Goal: Transaction & Acquisition: Purchase product/service

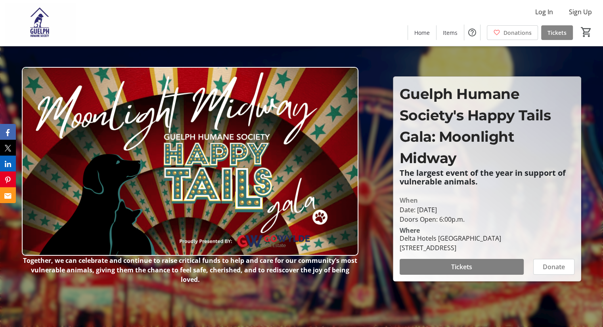
click at [558, 34] on span "Tickets" at bounding box center [556, 33] width 19 height 8
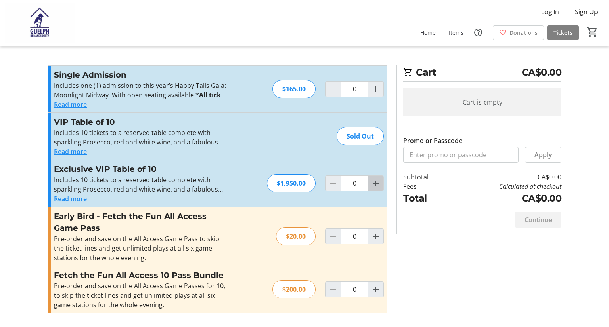
click at [376, 186] on mat-icon "Increment by one" at bounding box center [376, 184] width 10 height 10
type input "1"
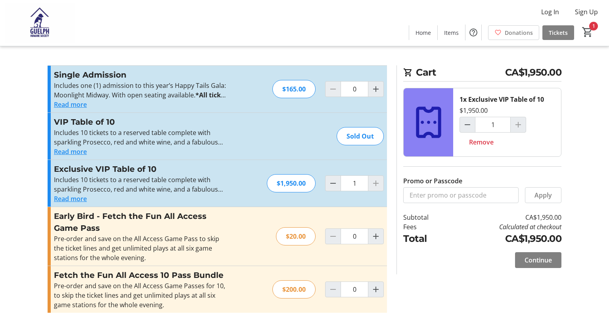
click at [79, 201] on button "Read more" at bounding box center [70, 199] width 33 height 10
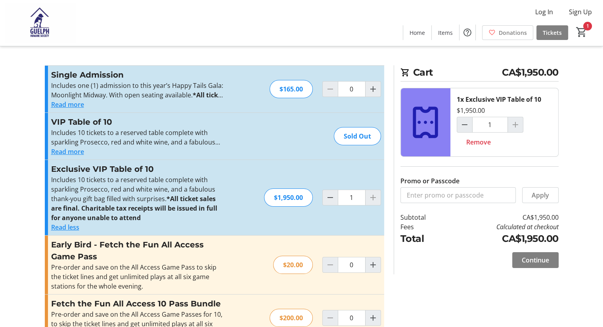
click at [67, 149] on button "Read more" at bounding box center [67, 152] width 33 height 10
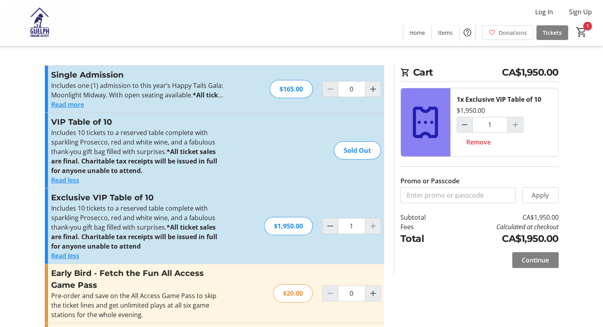
click at [572, 108] on tr-checkout-feature-upsell-ui "Cart CA$1,950.00 1x Exclusive VIP Table of 10 $1,950.00 1 Remove Promo or Passc…" at bounding box center [301, 190] width 603 height 380
click at [529, 258] on span "Continue" at bounding box center [534, 261] width 27 height 10
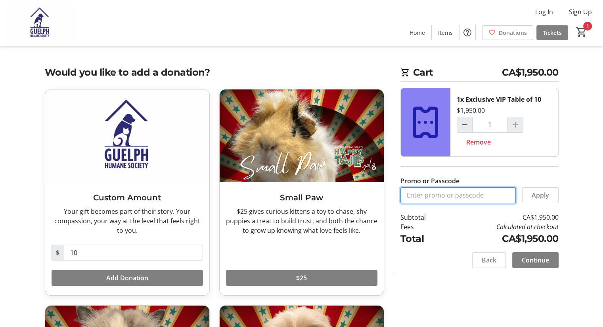
click at [439, 197] on input "Promo or Passcode" at bounding box center [457, 195] width 115 height 16
type input "vipgala2025"
click at [529, 201] on span at bounding box center [540, 195] width 36 height 19
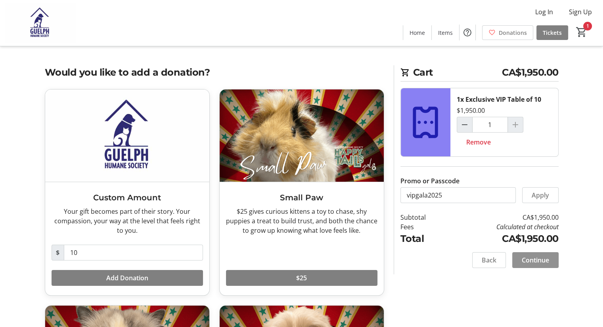
click at [546, 259] on span "Continue" at bounding box center [534, 261] width 27 height 10
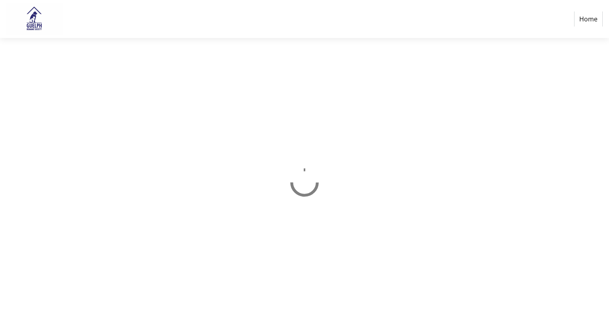
select select "CA"
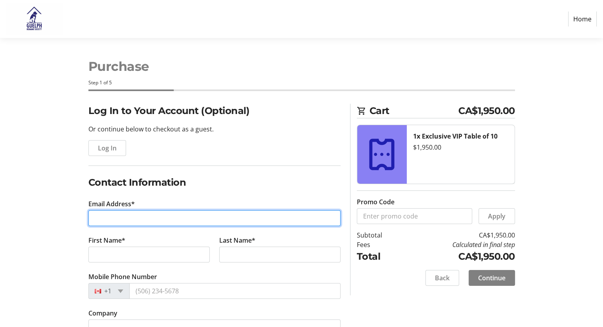
click at [116, 219] on input "Email Address*" at bounding box center [214, 218] width 252 height 16
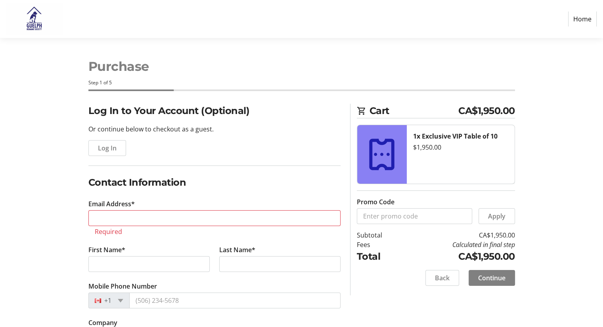
click at [529, 127] on div "Log In to Your Account (Optional) Or continue below to checkout as a guest. Log…" at bounding box center [301, 316] width 523 height 424
drag, startPoint x: 198, startPoint y: 8, endPoint x: 53, endPoint y: 72, distance: 158.0
click at [53, 72] on div "Purchase Step 1 of 5" at bounding box center [301, 71] width 523 height 66
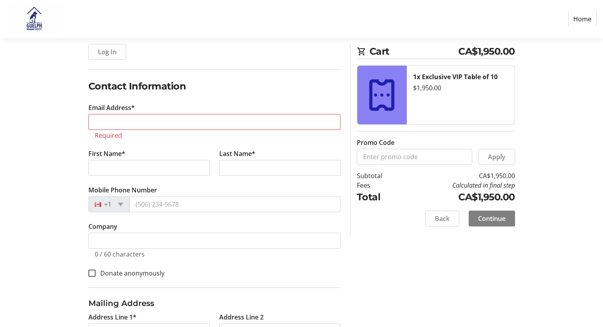
scroll to position [88, 0]
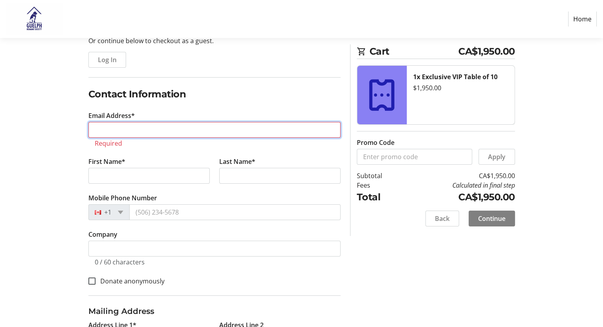
click at [159, 131] on input "Email Address*" at bounding box center [214, 130] width 252 height 16
paste input "[EMAIL_ADDRESS][DOMAIN_NAME]"
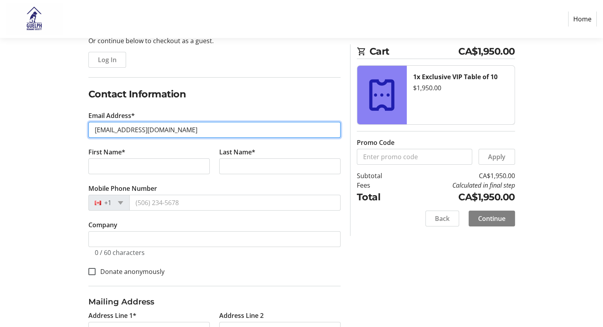
type input "[EMAIL_ADDRESS][DOMAIN_NAME]"
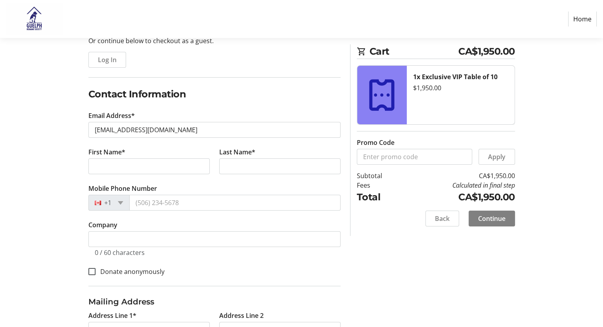
click at [72, 158] on div "Log In to Your Account (Optional) Or continue below to checkout as a guest. Log…" at bounding box center [301, 222] width 523 height 414
click at [122, 167] on input "First Name*" at bounding box center [148, 166] width 121 height 16
type input "[PERSON_NAME]"
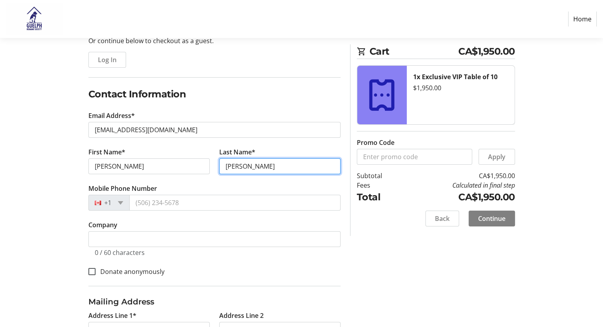
type input "[PERSON_NAME]"
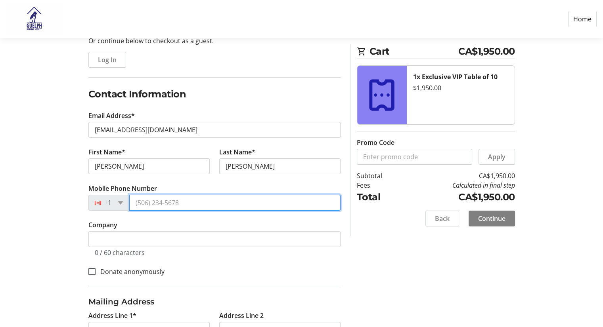
click at [176, 197] on input "Mobile Phone Number" at bounding box center [234, 203] width 211 height 16
paste input "[PHONE_NUMBER]"
type input "[PHONE_NUMBER]"
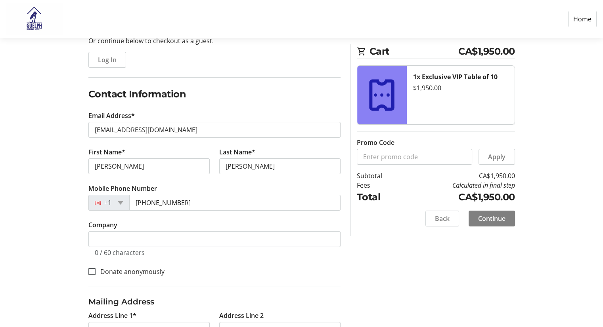
click at [48, 217] on div "Log In to Your Account (Optional) Or continue below to checkout as a guest. Log…" at bounding box center [301, 222] width 523 height 414
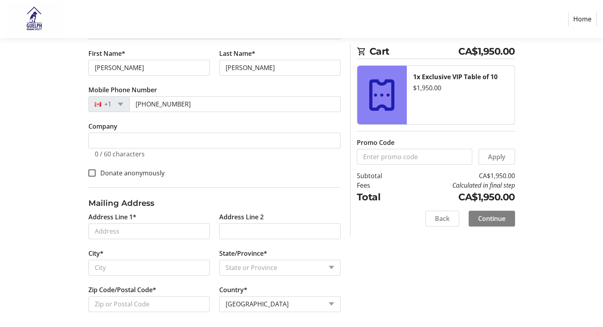
scroll to position [189, 0]
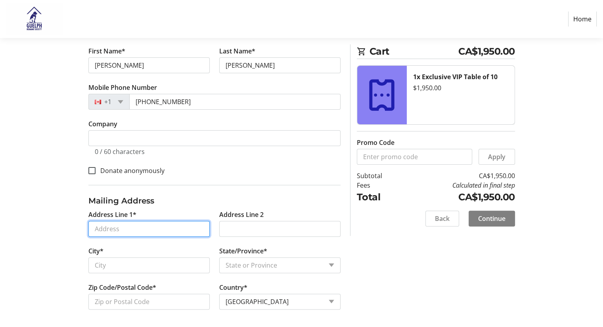
click at [116, 231] on input "Address Line 1*" at bounding box center [148, 229] width 121 height 16
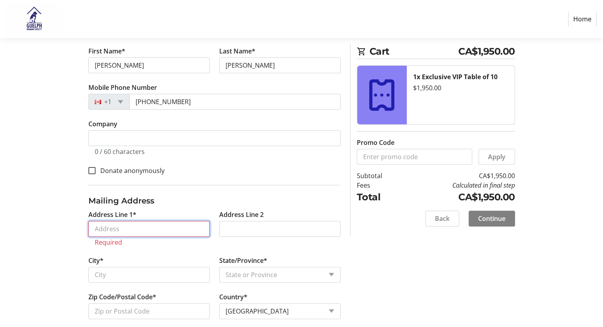
paste input "[STREET_ADDRESS]"
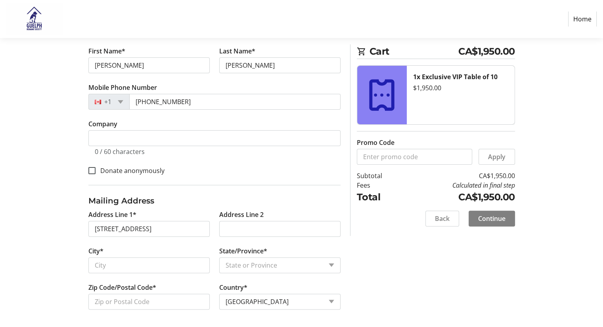
type input "[STREET_ADDRESS]"
type input "Guelph"
select select "ON"
type input "N1H 2P5"
click at [506, 215] on span at bounding box center [491, 218] width 46 height 19
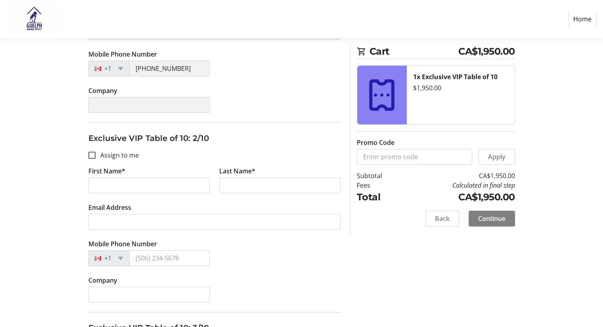
scroll to position [242, 0]
click at [91, 153] on input "Assign to me" at bounding box center [91, 155] width 7 height 7
checkbox input "true"
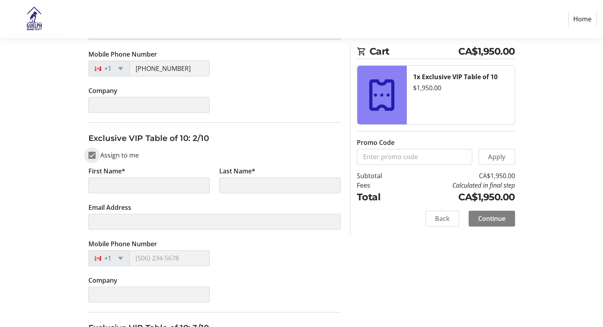
type input "[PERSON_NAME]"
type input "[EMAIL_ADDRESS][DOMAIN_NAME]"
type input "[PHONE_NUMBER]"
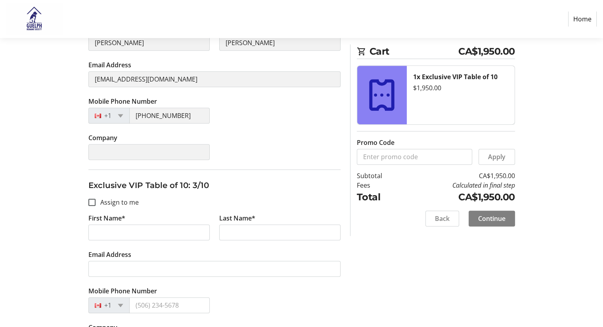
scroll to position [399, 0]
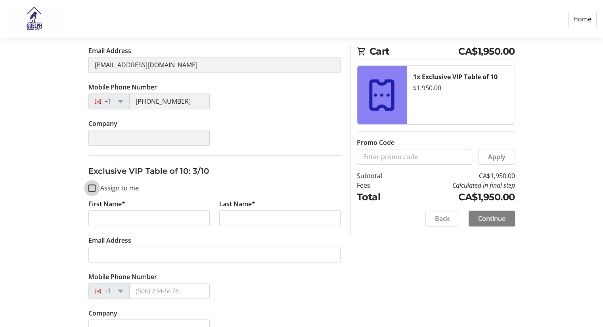
click at [91, 186] on input "Assign to me" at bounding box center [91, 188] width 7 height 7
checkbox input "true"
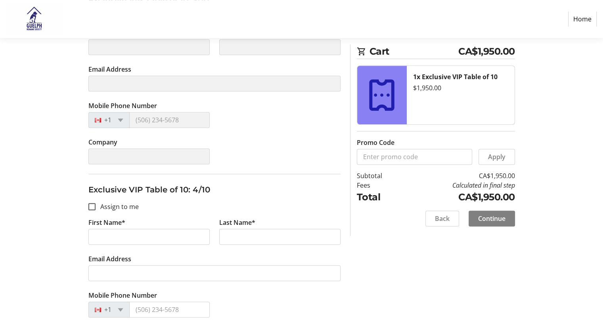
scroll to position [570, 0]
type input "[PERSON_NAME]"
type input "[EMAIL_ADDRESS][DOMAIN_NAME]"
type input "[PHONE_NUMBER]"
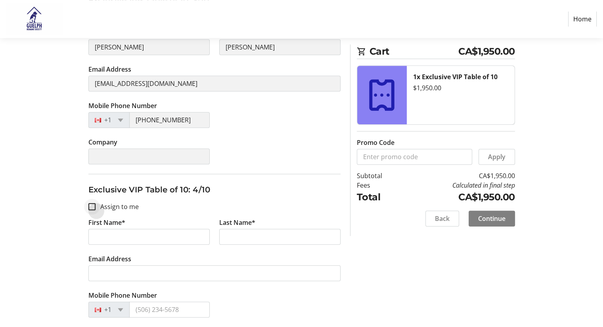
click at [88, 211] on div at bounding box center [91, 206] width 19 height 19
checkbox input "true"
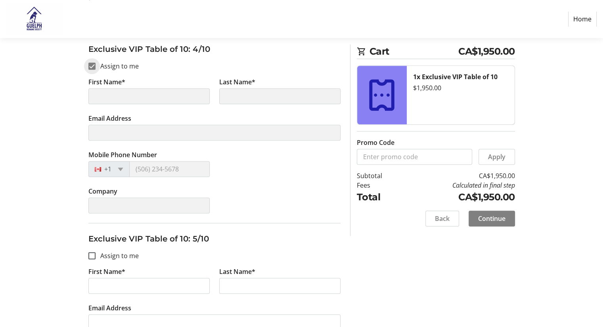
scroll to position [727, 0]
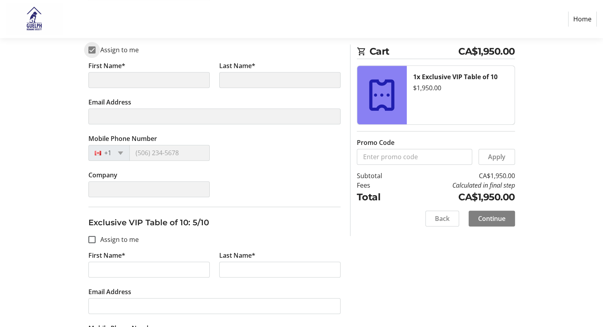
type input "[PERSON_NAME]"
type input "[EMAIL_ADDRESS][DOMAIN_NAME]"
type input "[PHONE_NUMBER]"
click at [90, 237] on input "Assign to me" at bounding box center [91, 239] width 7 height 7
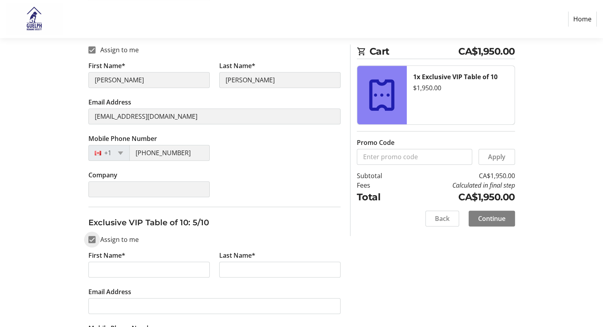
checkbox input "true"
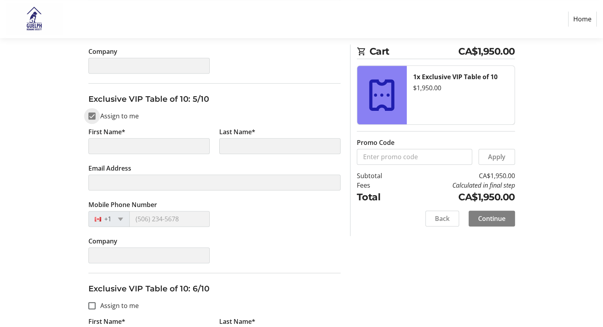
scroll to position [894, 0]
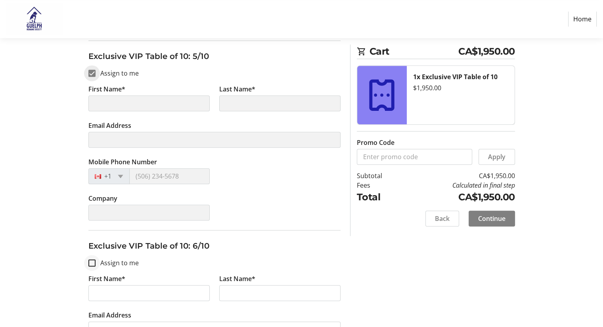
type input "[PERSON_NAME]"
type input "[EMAIL_ADDRESS][DOMAIN_NAME]"
type input "[PHONE_NUMBER]"
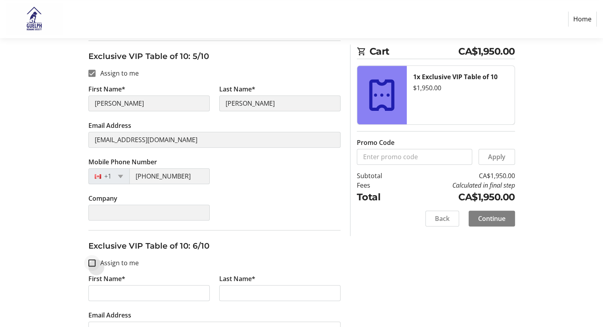
click at [90, 265] on div at bounding box center [91, 263] width 19 height 19
checkbox input "true"
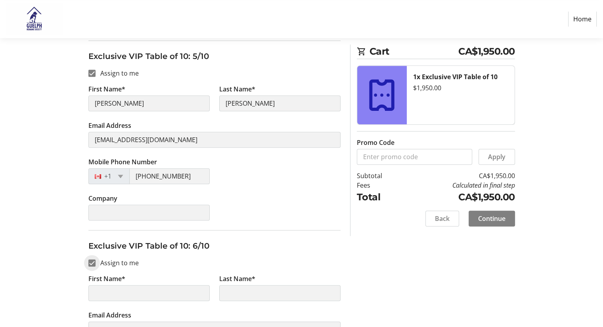
scroll to position [1106, 0]
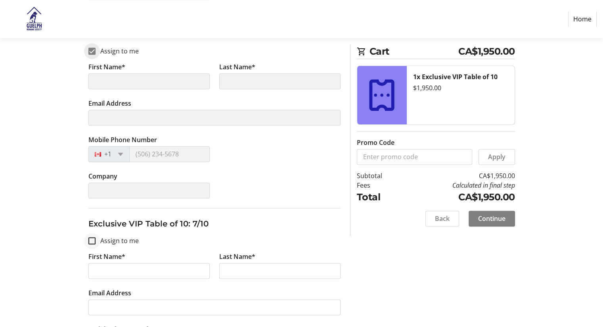
type input "[PERSON_NAME]"
type input "[EMAIL_ADDRESS][DOMAIN_NAME]"
type input "[PHONE_NUMBER]"
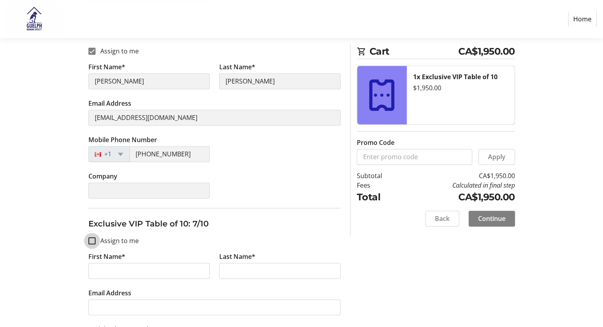
click at [91, 239] on input "Assign to me" at bounding box center [91, 240] width 7 height 7
checkbox input "true"
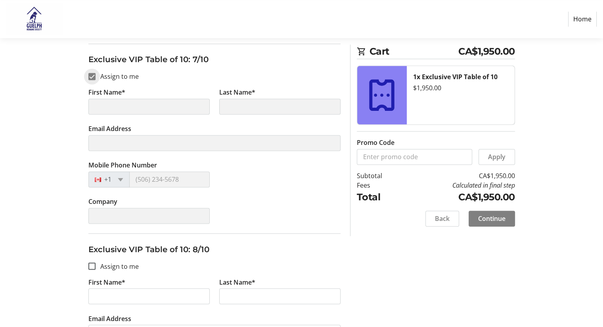
scroll to position [1274, 0]
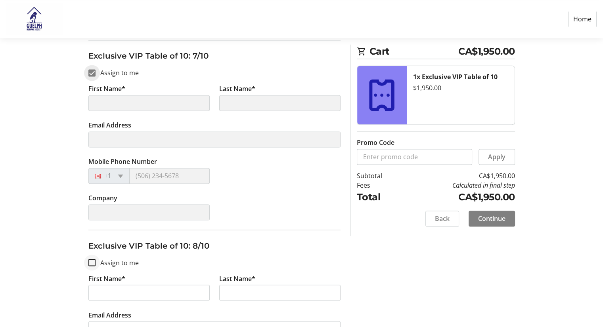
type input "[PERSON_NAME]"
type input "[EMAIL_ADDRESS][DOMAIN_NAME]"
type input "[PHONE_NUMBER]"
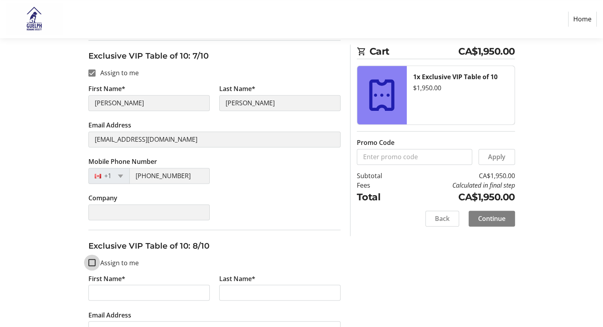
click at [92, 262] on input "Assign to me" at bounding box center [91, 262] width 7 height 7
checkbox input "true"
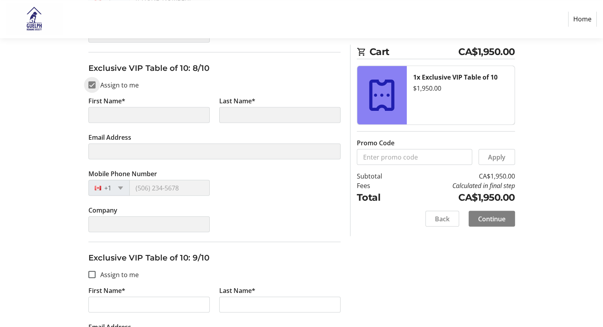
scroll to position [1452, 0]
type input "[PERSON_NAME]"
type input "[EMAIL_ADDRESS][DOMAIN_NAME]"
type input "[PHONE_NUMBER]"
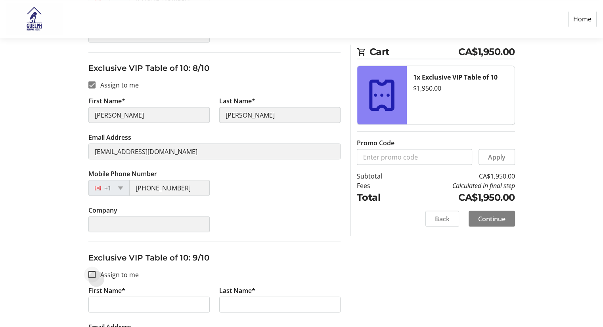
click at [92, 265] on div at bounding box center [91, 274] width 19 height 19
checkbox input "true"
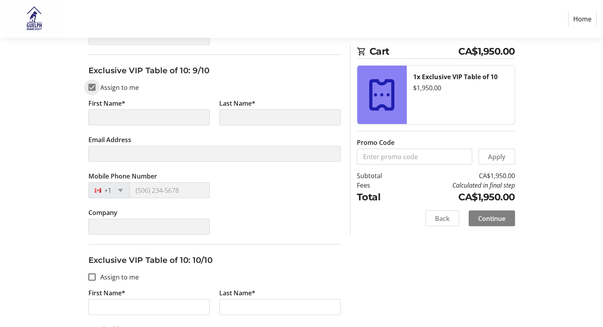
scroll to position [1639, 0]
type input "[PERSON_NAME]"
type input "[EMAIL_ADDRESS][DOMAIN_NAME]"
type input "[PHONE_NUMBER]"
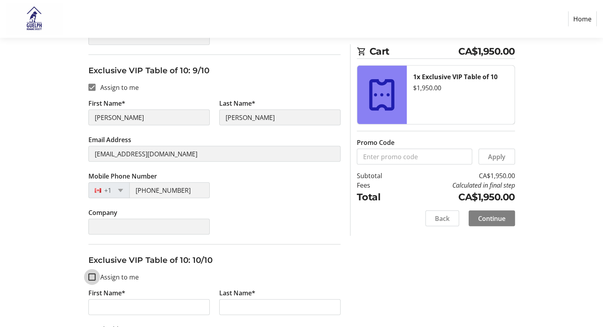
click at [92, 275] on input "Assign to me" at bounding box center [91, 277] width 7 height 7
checkbox input "true"
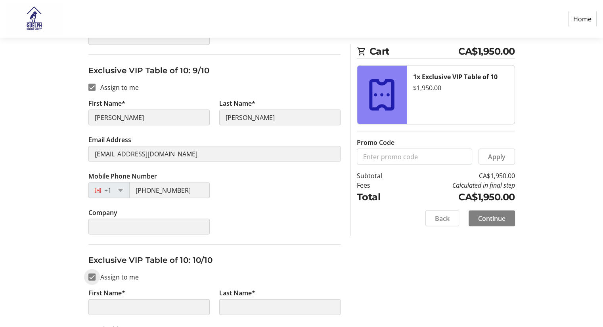
scroll to position [1740, 0]
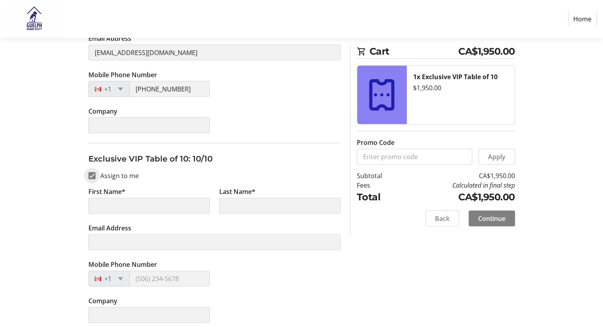
type input "[PERSON_NAME]"
type input "[EMAIL_ADDRESS][DOMAIN_NAME]"
type input "[PHONE_NUMBER]"
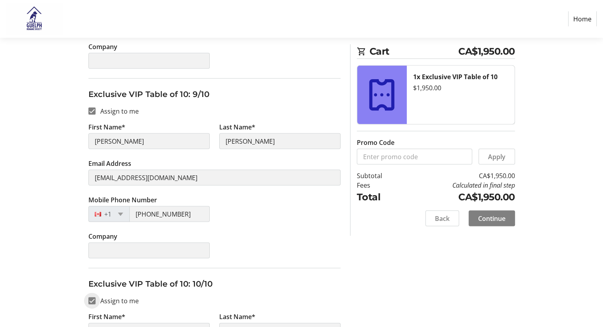
scroll to position [1614, 0]
click at [492, 227] on span at bounding box center [491, 218] width 46 height 19
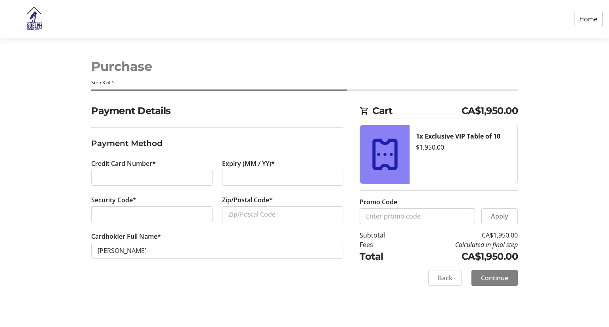
click at [131, 184] on div at bounding box center [151, 178] width 121 height 16
drag, startPoint x: 547, startPoint y: 117, endPoint x: 464, endPoint y: 108, distance: 82.9
click at [464, 108] on div "Payment Details Payment Method Credit Card Number* Expiry (MM / YY)* Security C…" at bounding box center [304, 200] width 523 height 192
click at [499, 117] on span "CA$1,950.00" at bounding box center [489, 111] width 57 height 14
click at [152, 219] on div at bounding box center [151, 214] width 121 height 16
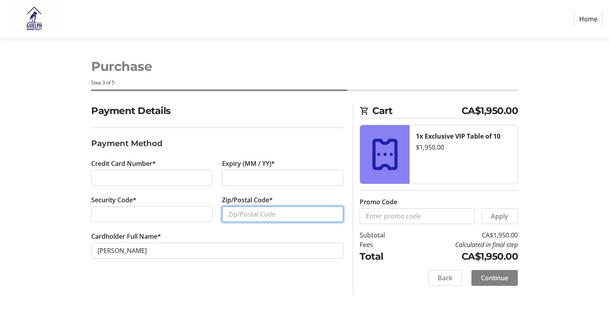
click at [259, 215] on input "Zip/Postal Code*" at bounding box center [282, 214] width 121 height 16
paste input "N1H 2P5"
type input "N1H 2P5"
click at [488, 282] on span "Continue" at bounding box center [494, 278] width 27 height 10
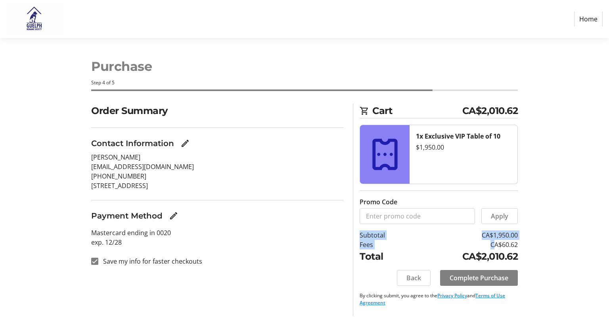
drag, startPoint x: 520, startPoint y: 246, endPoint x: 485, endPoint y: 244, distance: 34.9
click at [485, 244] on div "Cart CA$2,010.62 1x Exclusive VIP Table of 10 $1,950.00 Promo Code Apply Subtot…" at bounding box center [435, 210] width 174 height 212
click at [485, 244] on td "CA$60.62" at bounding box center [463, 245] width 109 height 10
drag, startPoint x: 486, startPoint y: 244, endPoint x: 532, endPoint y: 244, distance: 46.8
click at [532, 244] on div "Order Summary Contact Information [PERSON_NAME] [EMAIL_ADDRESS][DOMAIN_NAME] [P…" at bounding box center [304, 210] width 523 height 212
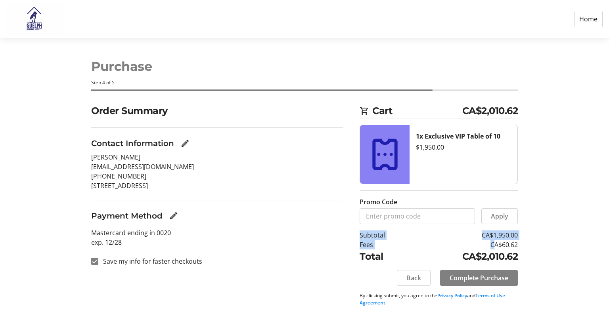
click at [532, 244] on div "Order Summary Contact Information [PERSON_NAME] [EMAIL_ADDRESS][DOMAIN_NAME] [P…" at bounding box center [304, 210] width 523 height 212
drag, startPoint x: 481, startPoint y: 256, endPoint x: 506, endPoint y: 256, distance: 25.8
click at [506, 256] on td "CA$2,010.62" at bounding box center [463, 257] width 109 height 14
click at [562, 253] on div "Order Summary Contact Information [PERSON_NAME] [EMAIL_ADDRESS][DOMAIN_NAME] [P…" at bounding box center [304, 210] width 523 height 212
click at [463, 281] on span "Complete Purchase" at bounding box center [478, 278] width 59 height 10
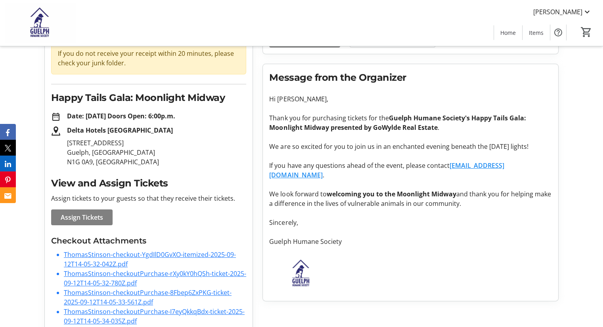
scroll to position [81, 0]
click at [584, 15] on mat-icon at bounding box center [587, 12] width 10 height 10
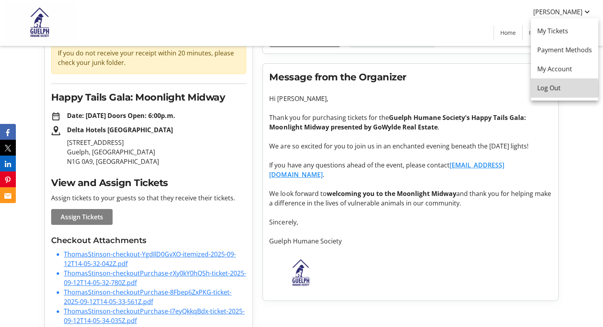
click at [556, 90] on span "Log Out" at bounding box center [564, 88] width 55 height 10
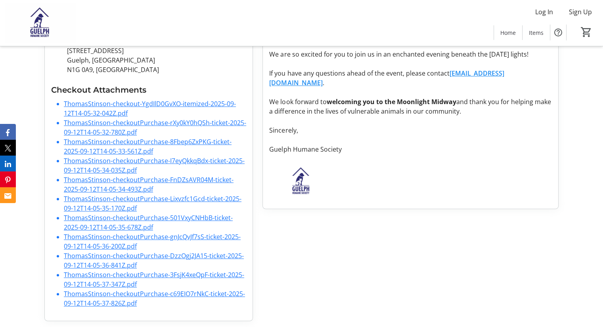
scroll to position [0, 0]
